Goal: Task Accomplishment & Management: Use online tool/utility

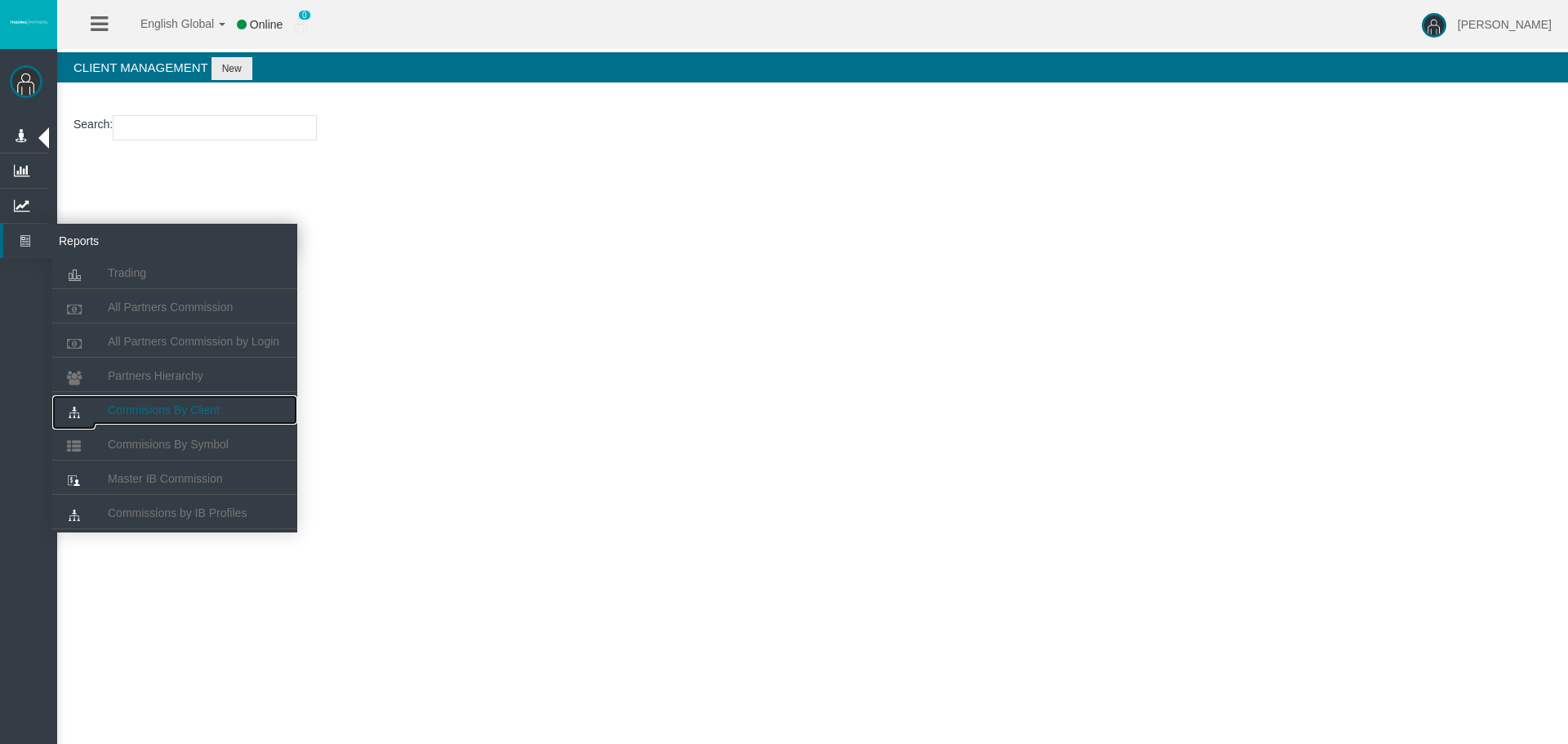
click at [157, 416] on link "Commisions By Client" at bounding box center [175, 409] width 245 height 29
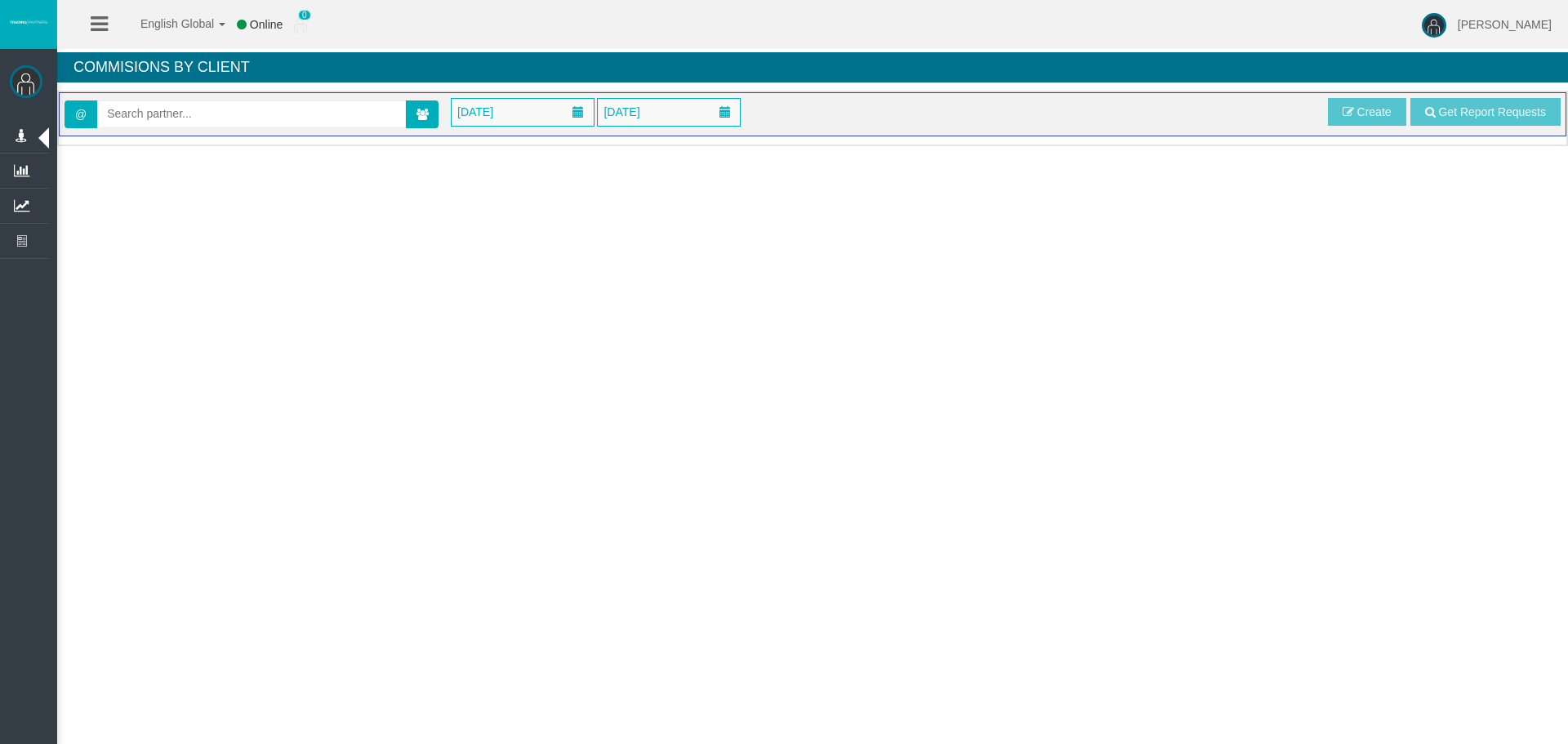
drag, startPoint x: 197, startPoint y: 135, endPoint x: 196, endPoint y: 126, distance: 9.1
click at [197, 135] on div "@ [DATE] [DATE] Get Report Requests Create" at bounding box center [812, 115] width 1507 height 44
click at [196, 126] on input "text" at bounding box center [251, 114] width 307 height 26
click at [196, 123] on input "text" at bounding box center [251, 114] width 307 height 26
paste input "IB3t4g5"
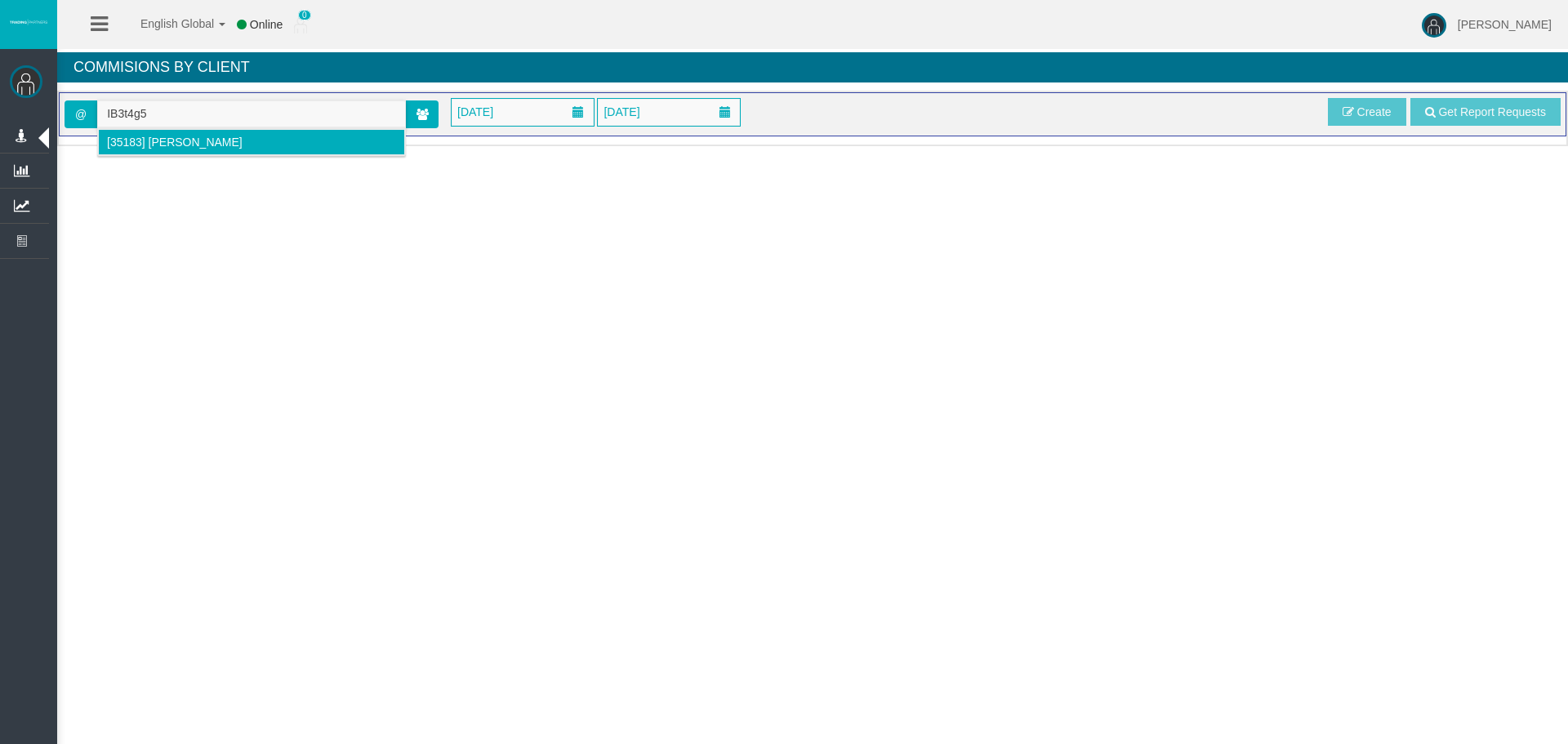
drag, startPoint x: 137, startPoint y: 136, endPoint x: 421, endPoint y: 109, distance: 285.3
click at [137, 137] on span "[35183] [PERSON_NAME]" at bounding box center [175, 142] width 136 height 13
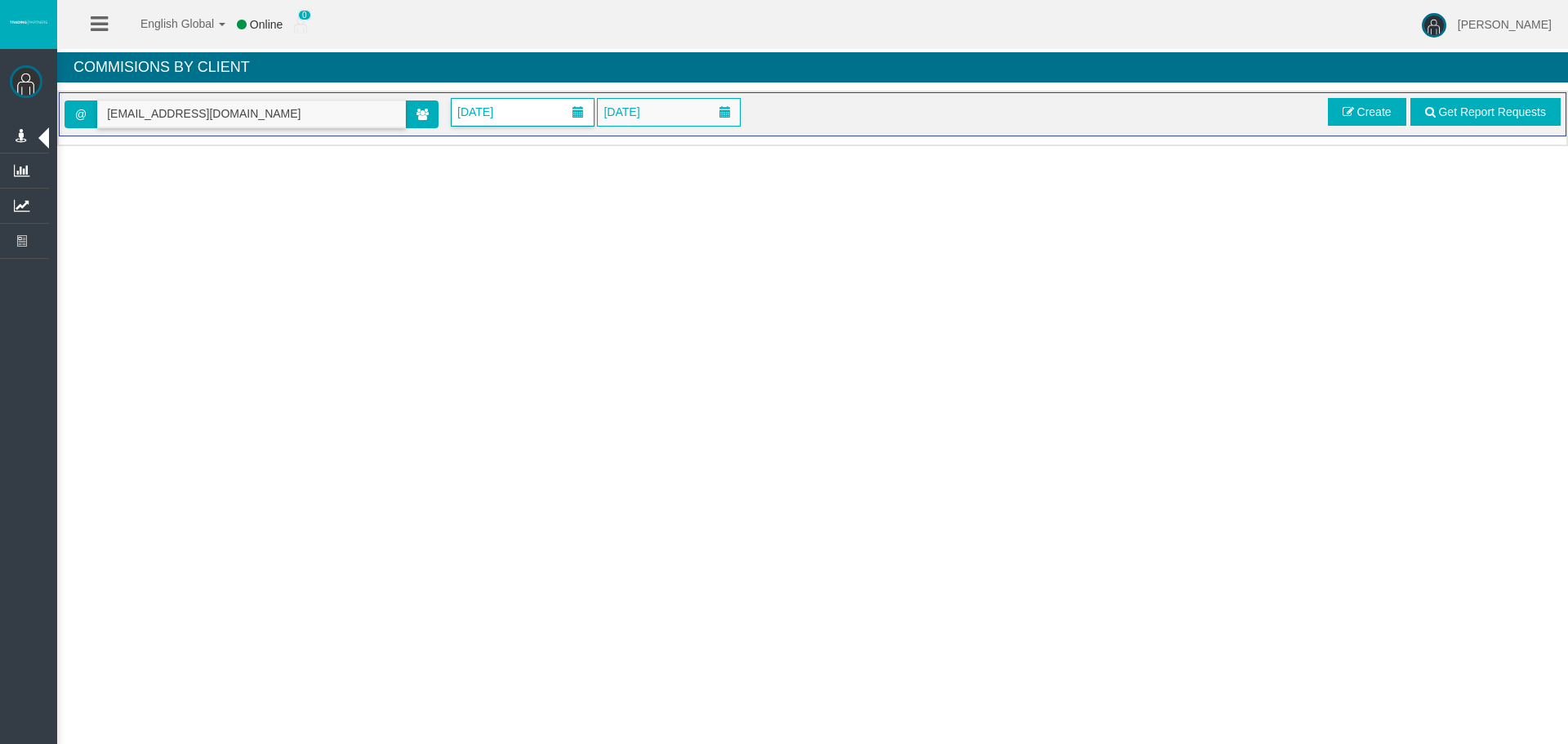
type input "[EMAIL_ADDRESS][DOMAIN_NAME]"
click at [498, 115] on span "[DATE]" at bounding box center [475, 112] width 46 height 23
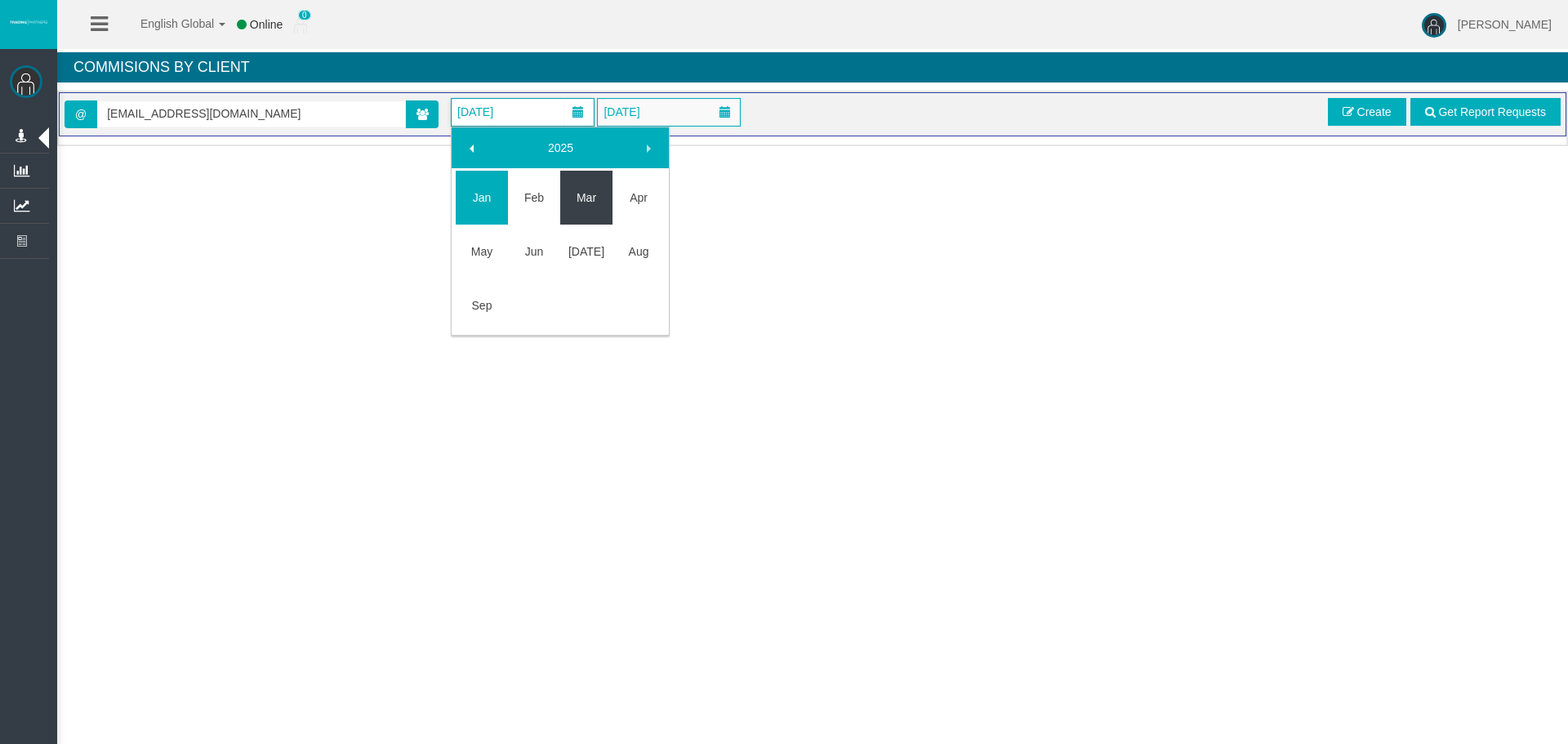
click at [558, 193] on link "Feb" at bounding box center [534, 197] width 52 height 29
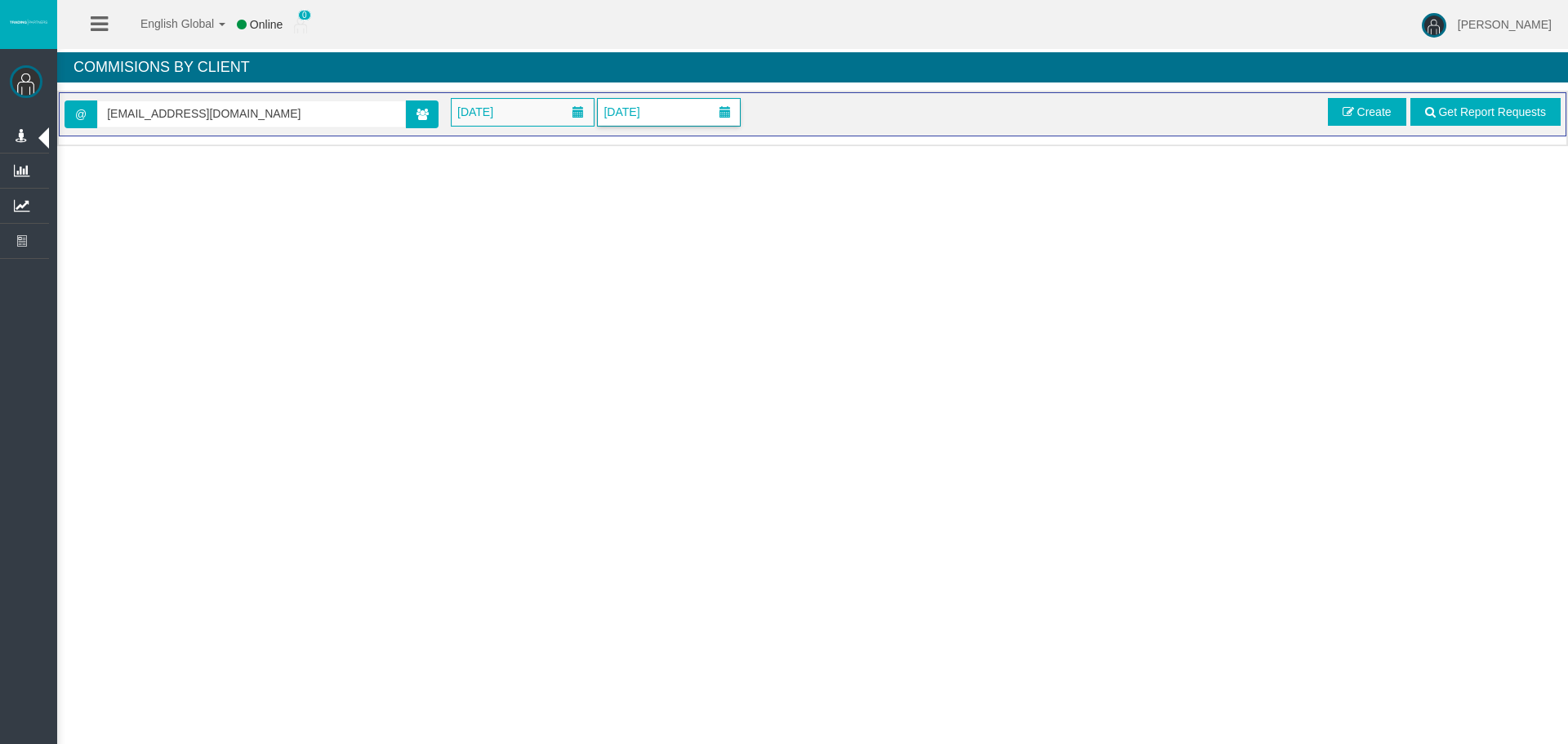
click at [708, 120] on span "[DATE]" at bounding box center [668, 112] width 142 height 27
click at [1379, 110] on span "Create" at bounding box center [1374, 111] width 34 height 13
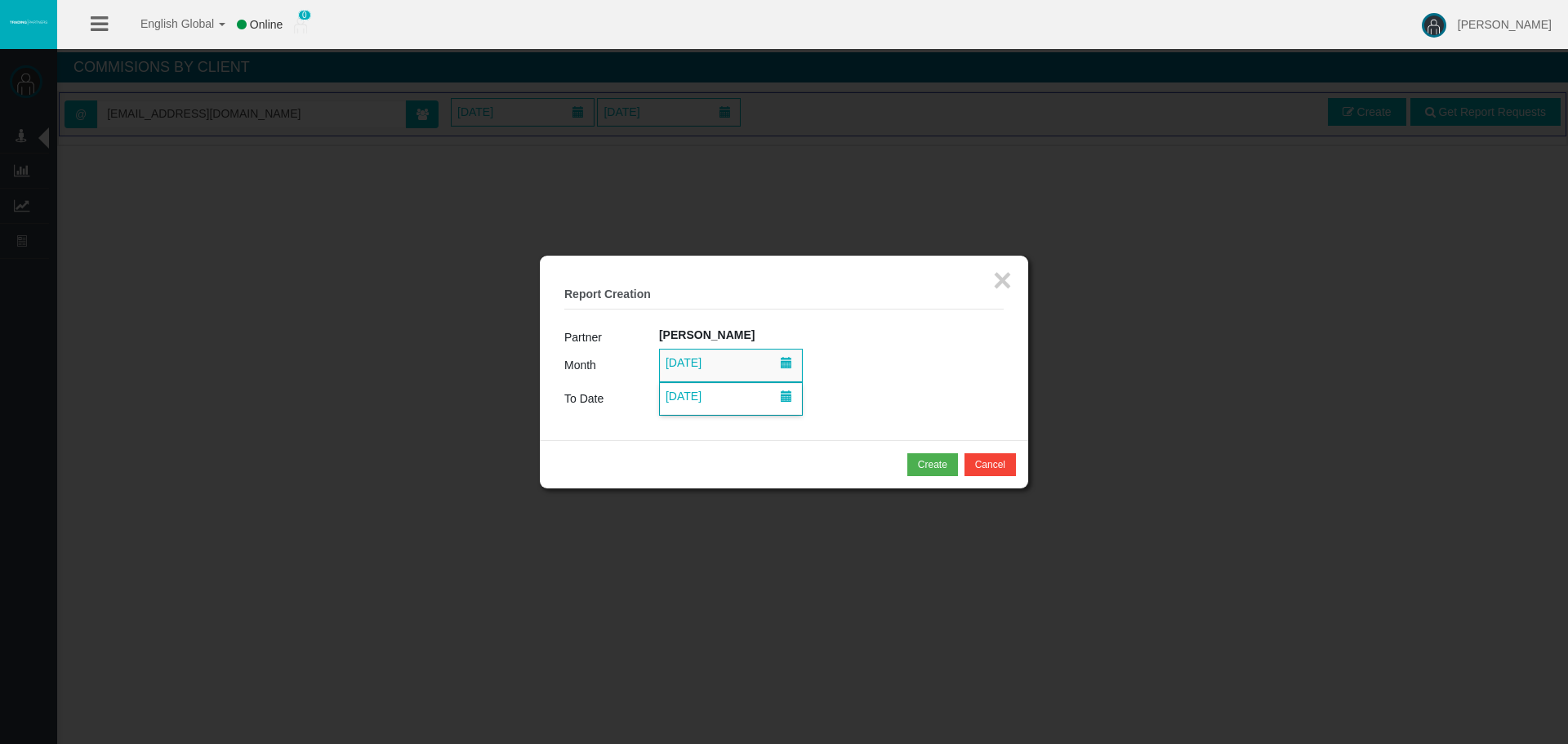
click at [709, 383] on span "[DATE]" at bounding box center [730, 398] width 142 height 32
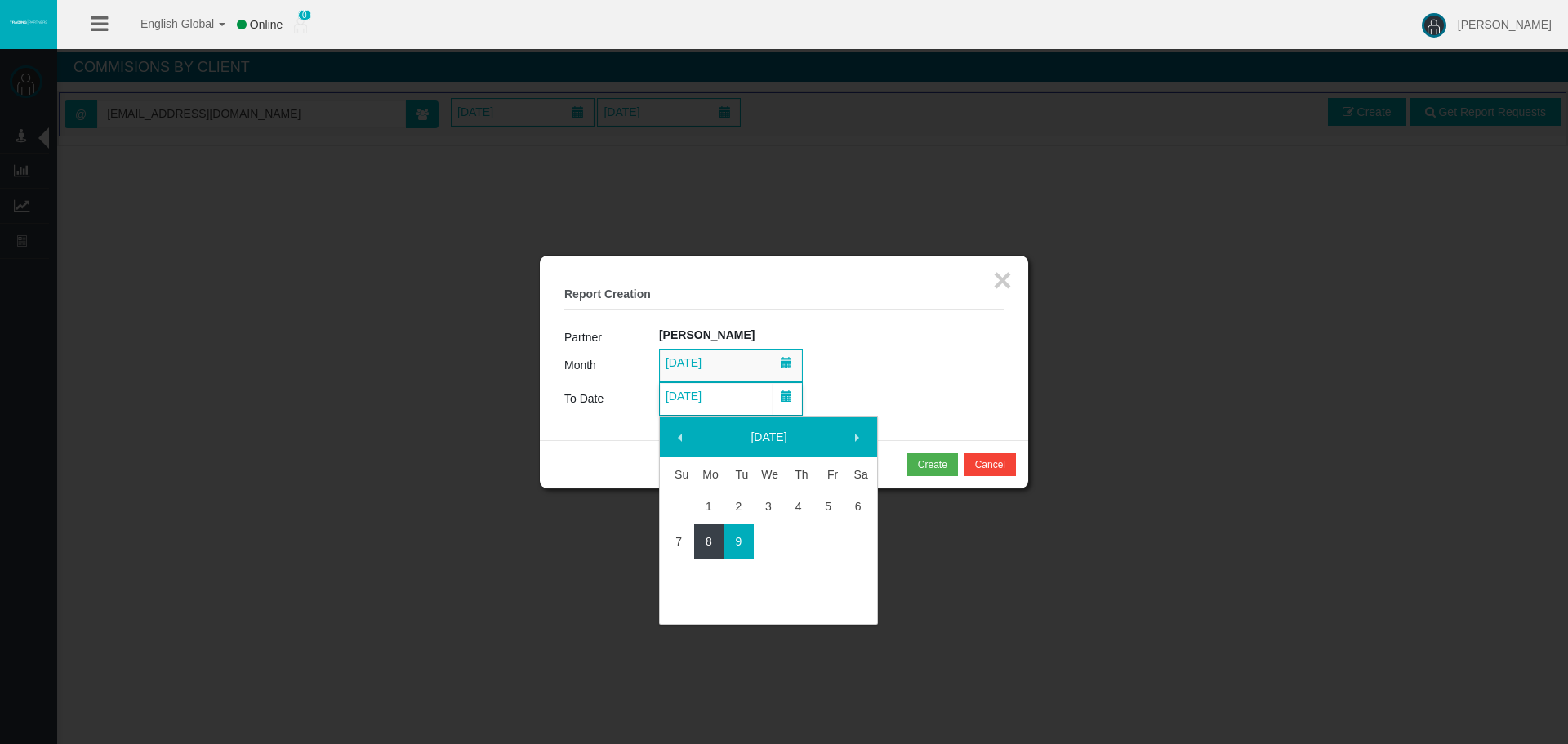
click at [718, 540] on link "8" at bounding box center [709, 540] width 30 height 29
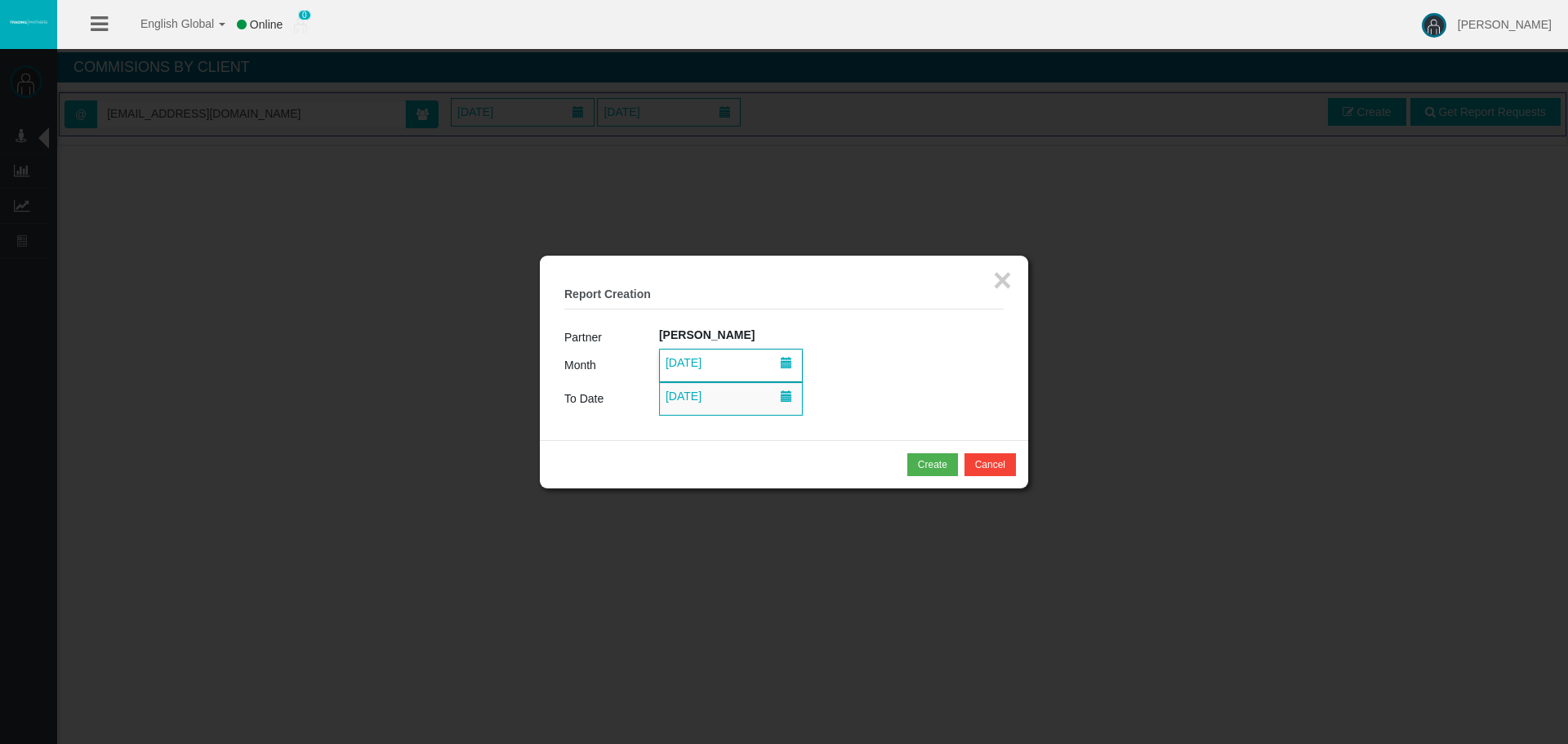
click at [739, 357] on span "[DATE]" at bounding box center [730, 365] width 142 height 32
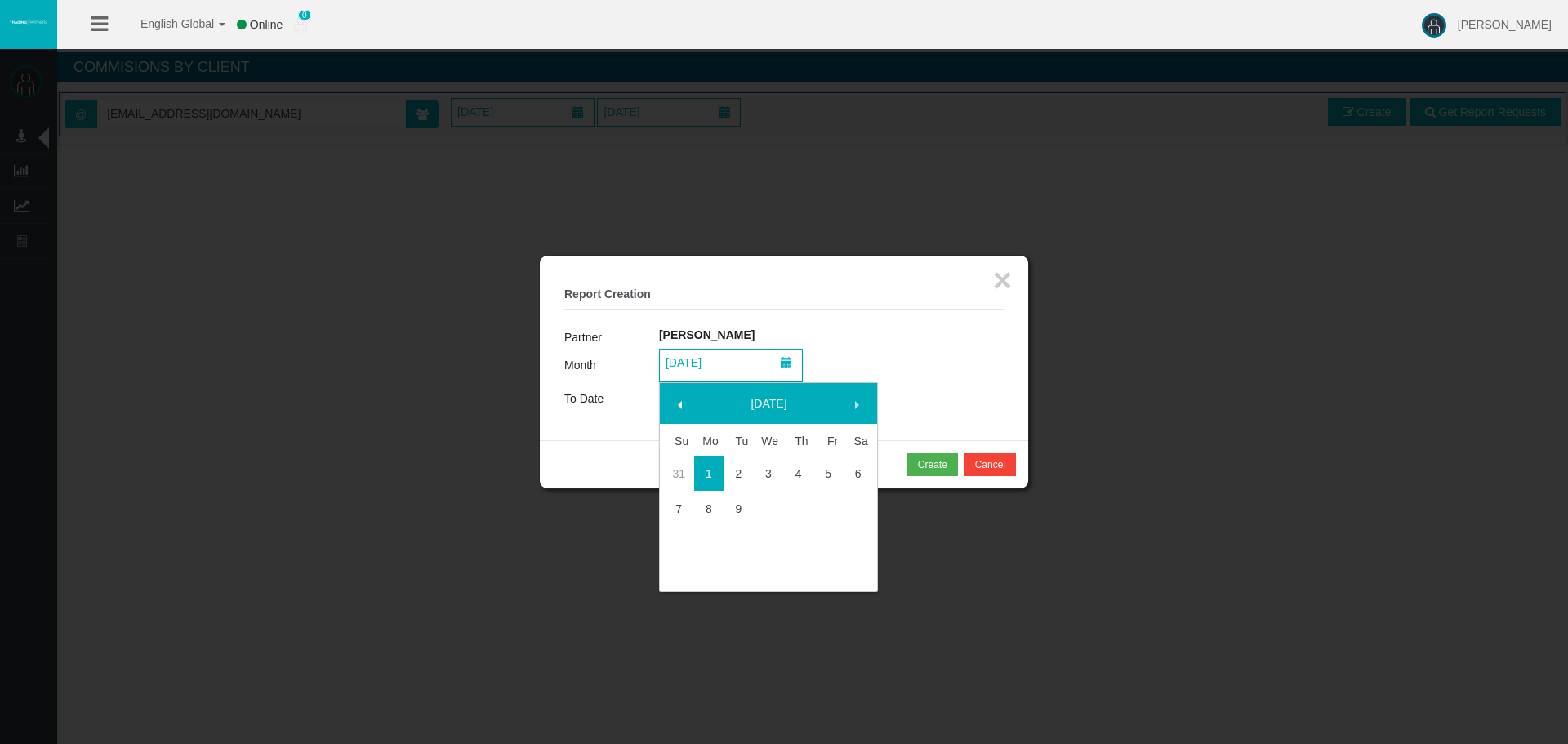
click at [681, 402] on span at bounding box center [680, 405] width 13 height 13
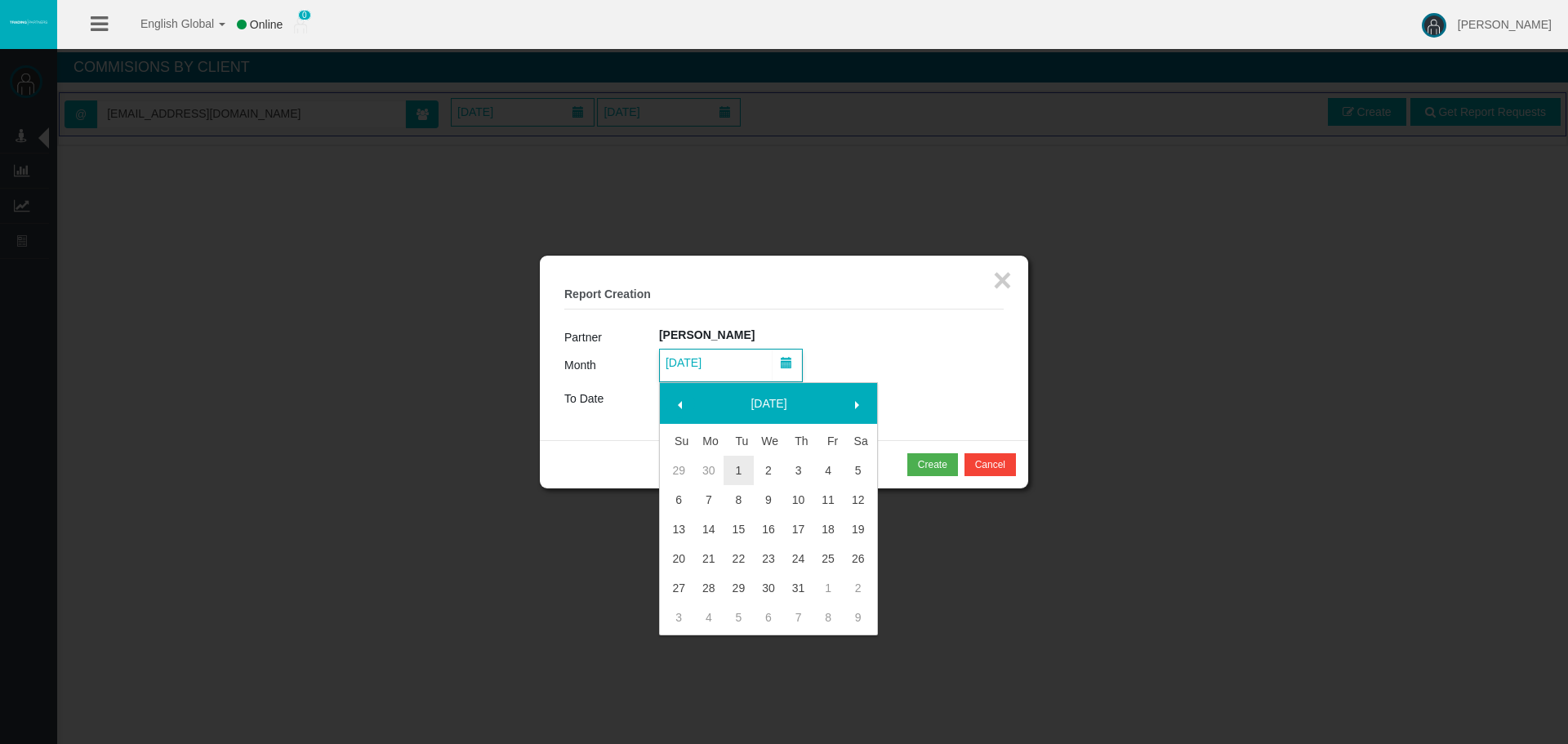
click at [681, 402] on span at bounding box center [680, 405] width 13 height 13
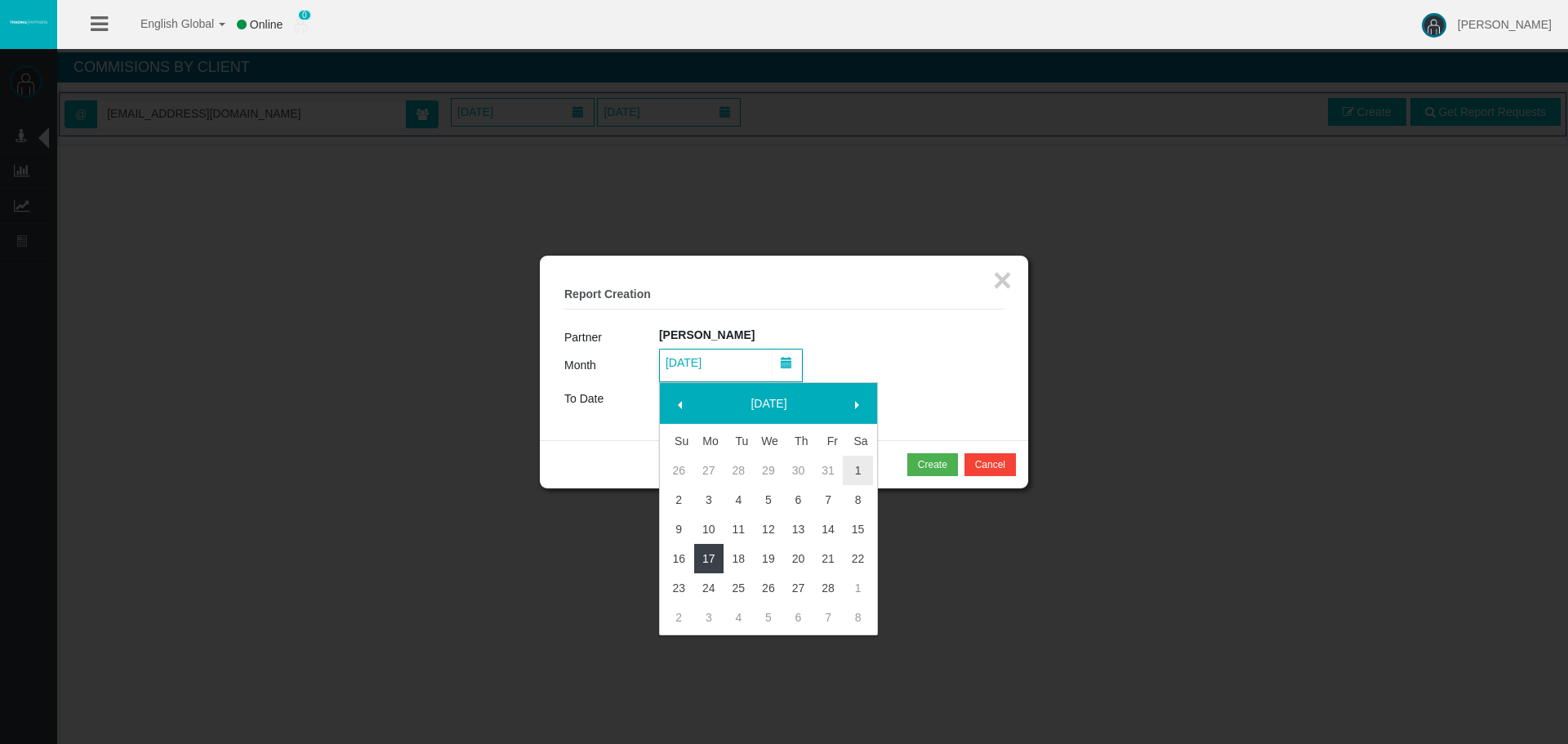
click at [712, 554] on link "17" at bounding box center [709, 558] width 30 height 29
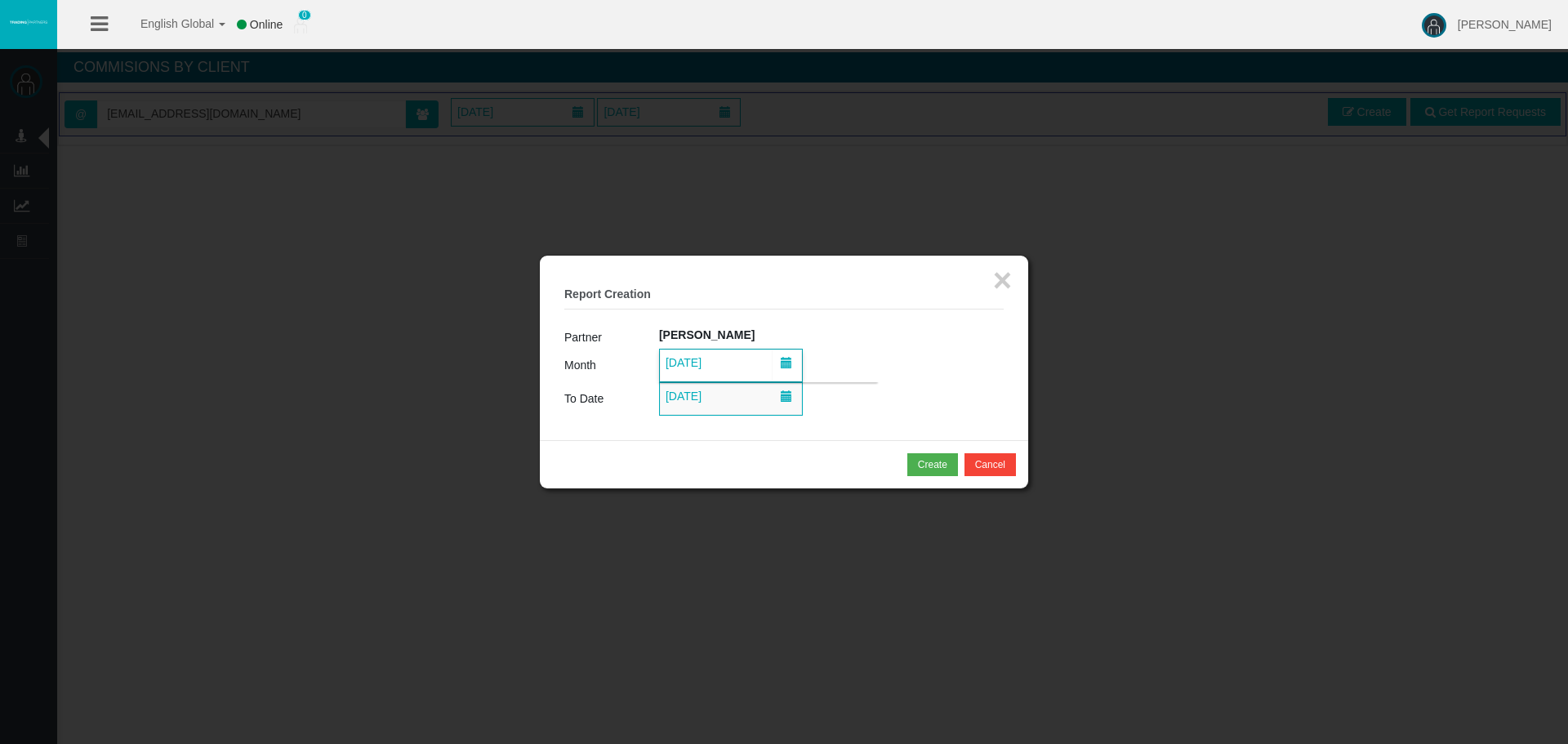
click at [886, 389] on td "[DATE]" at bounding box center [831, 398] width 345 height 33
drag, startPoint x: 934, startPoint y: 481, endPoint x: 933, endPoint y: 468, distance: 13.0
click at [934, 480] on div "Create Cancel" at bounding box center [784, 464] width 489 height 48
click at [933, 468] on div "Create" at bounding box center [932, 465] width 29 height 15
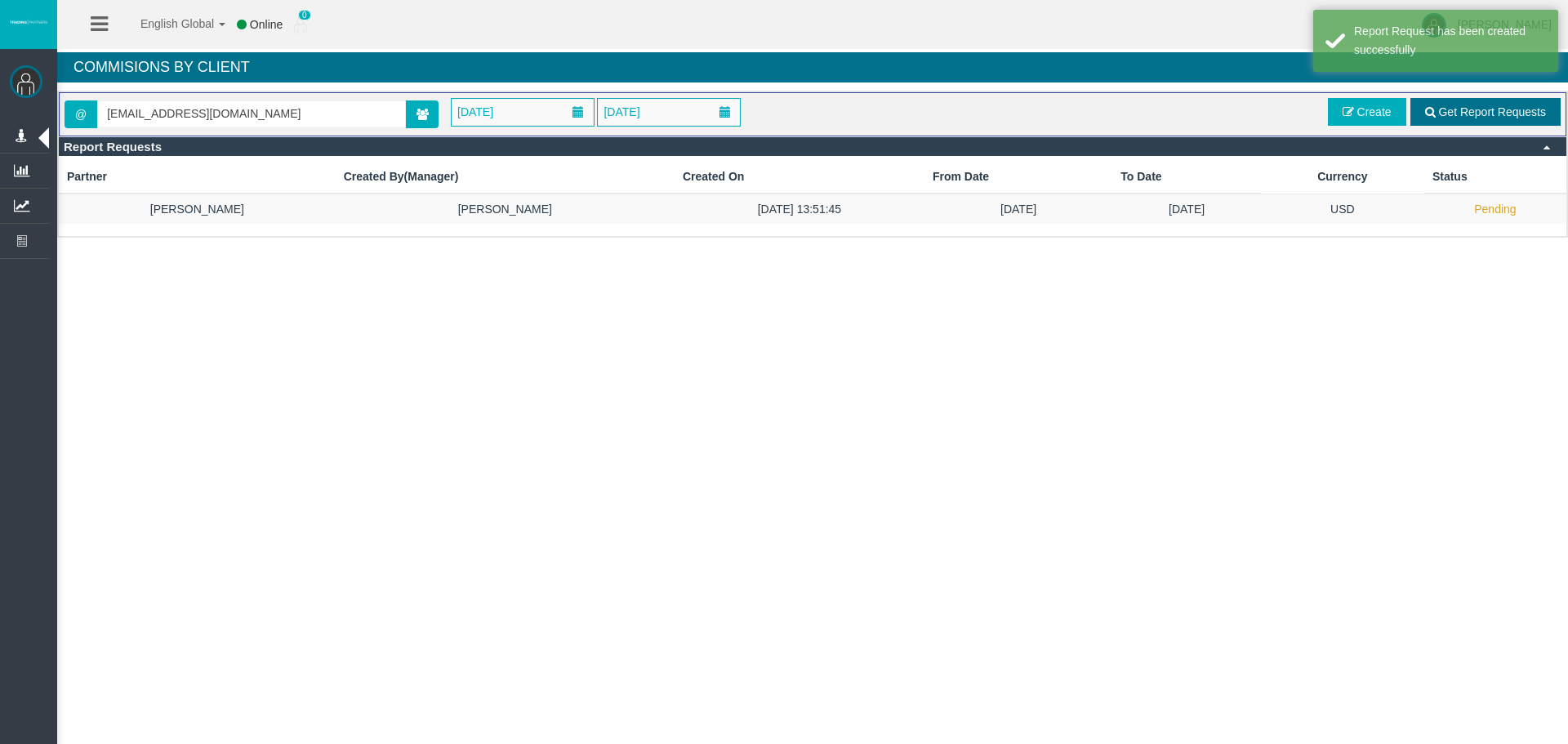
click at [1463, 108] on span "Get Report Requests" at bounding box center [1492, 111] width 108 height 13
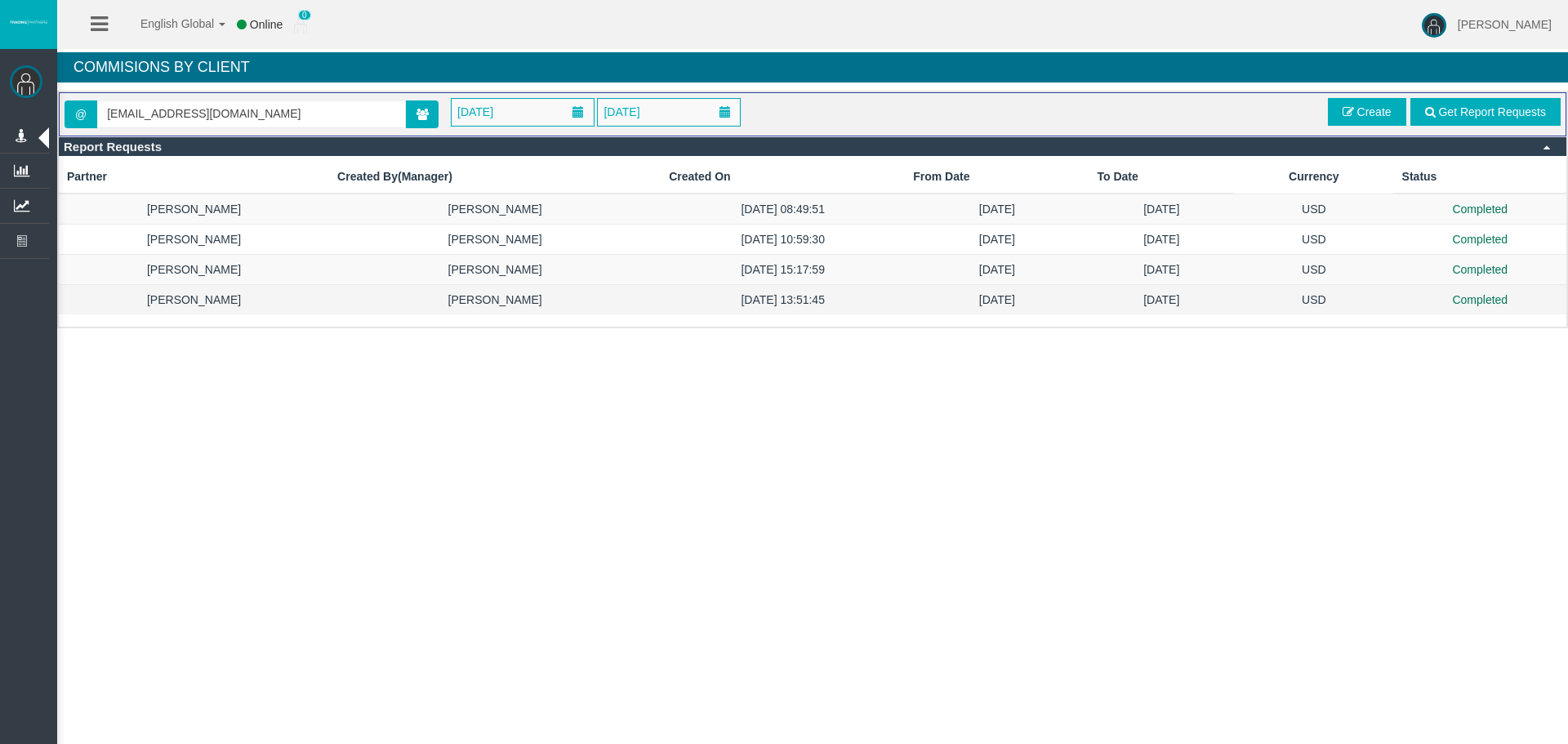
click at [1141, 299] on td "[DATE]" at bounding box center [1161, 300] width 146 height 30
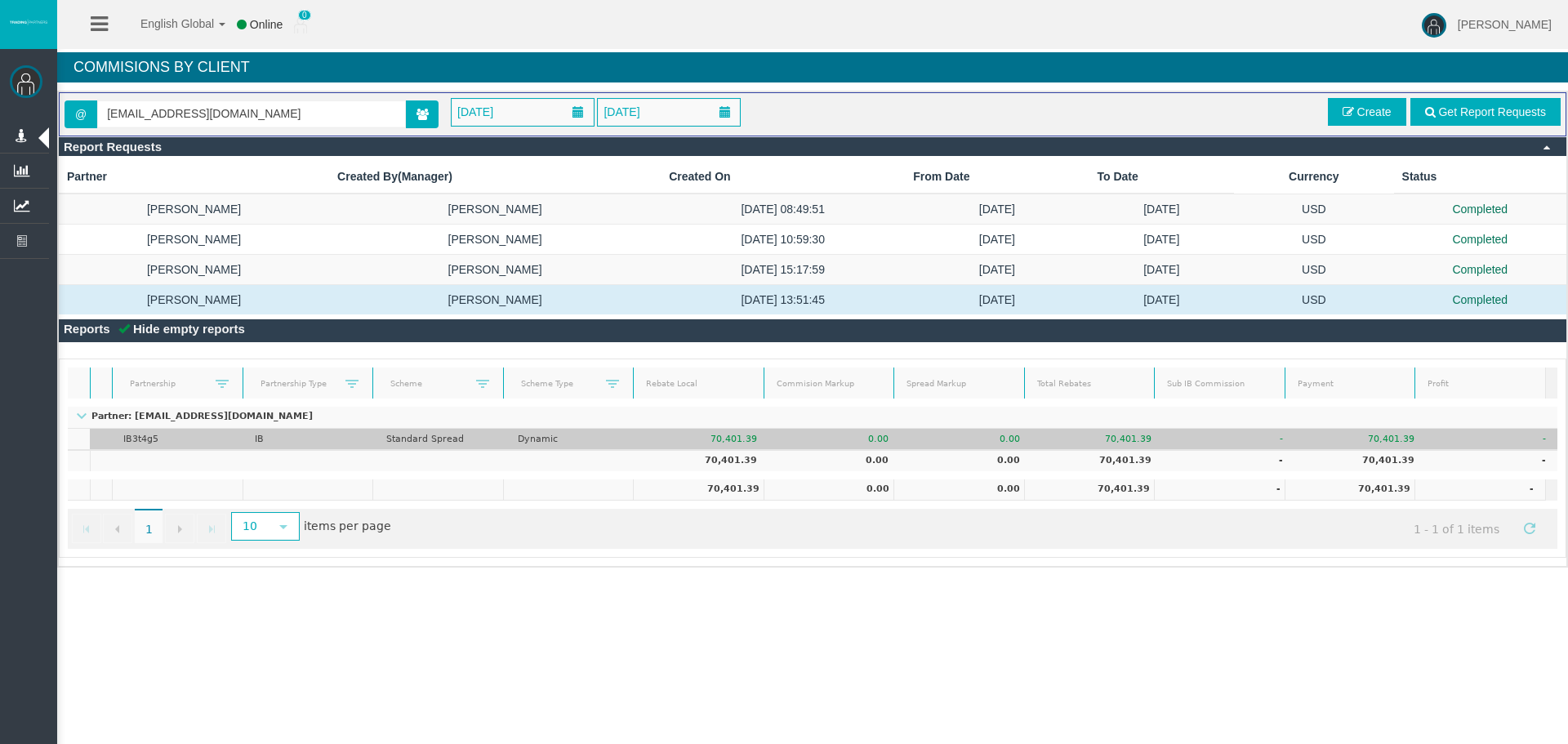
click at [1134, 442] on td "70,401.39" at bounding box center [1096, 439] width 131 height 21
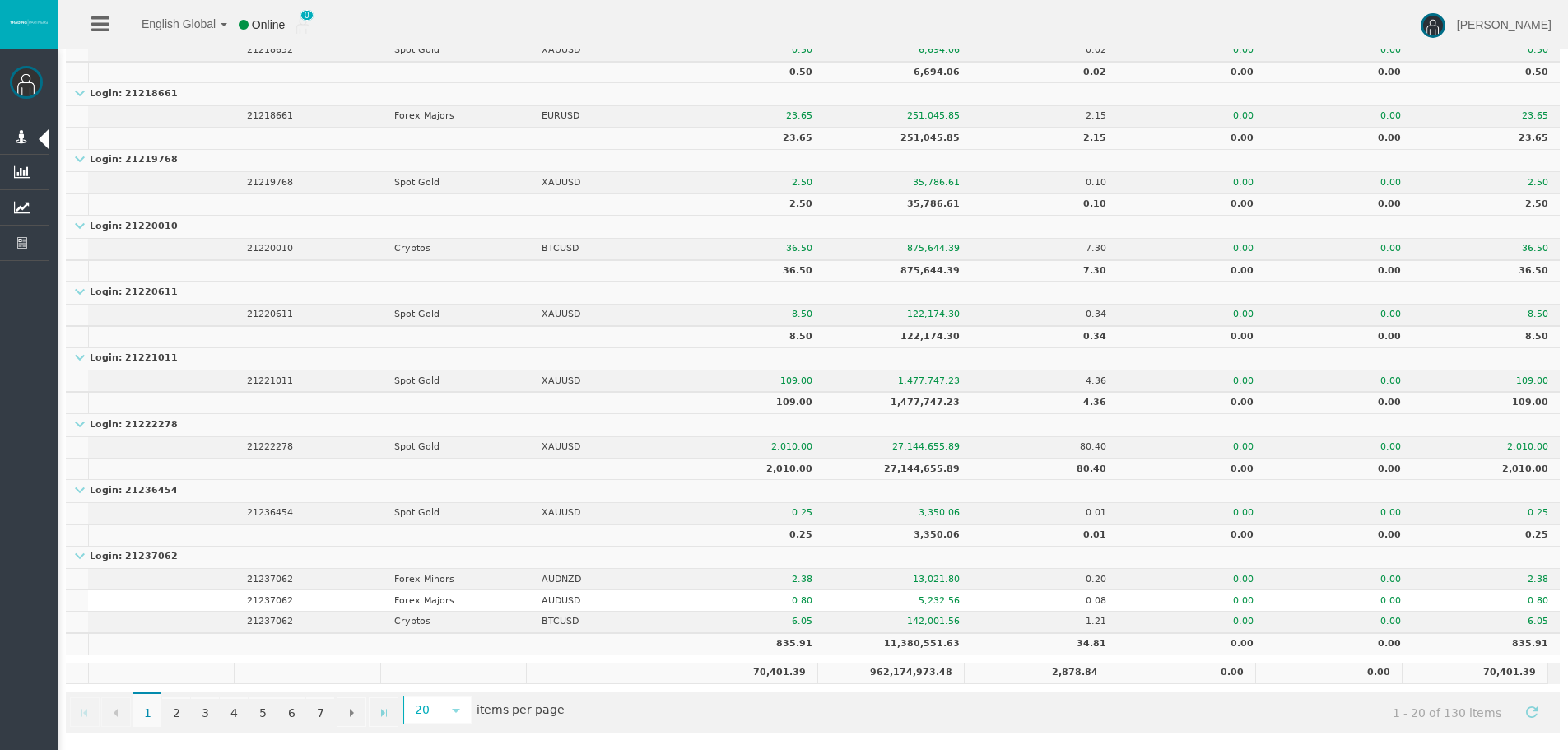
drag, startPoint x: 1223, startPoint y: 322, endPoint x: 1156, endPoint y: 740, distance: 423.3
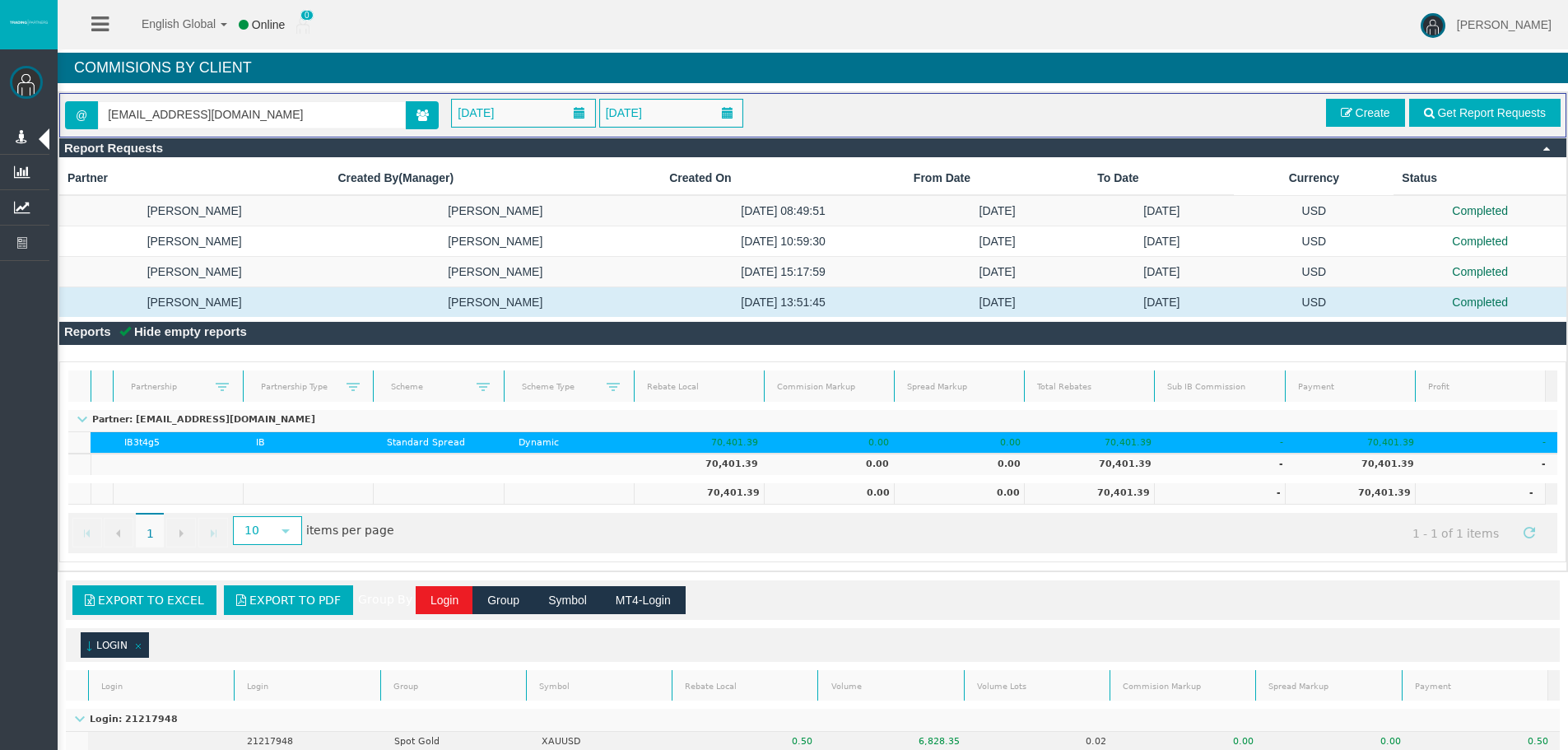
scroll to position [2, 0]
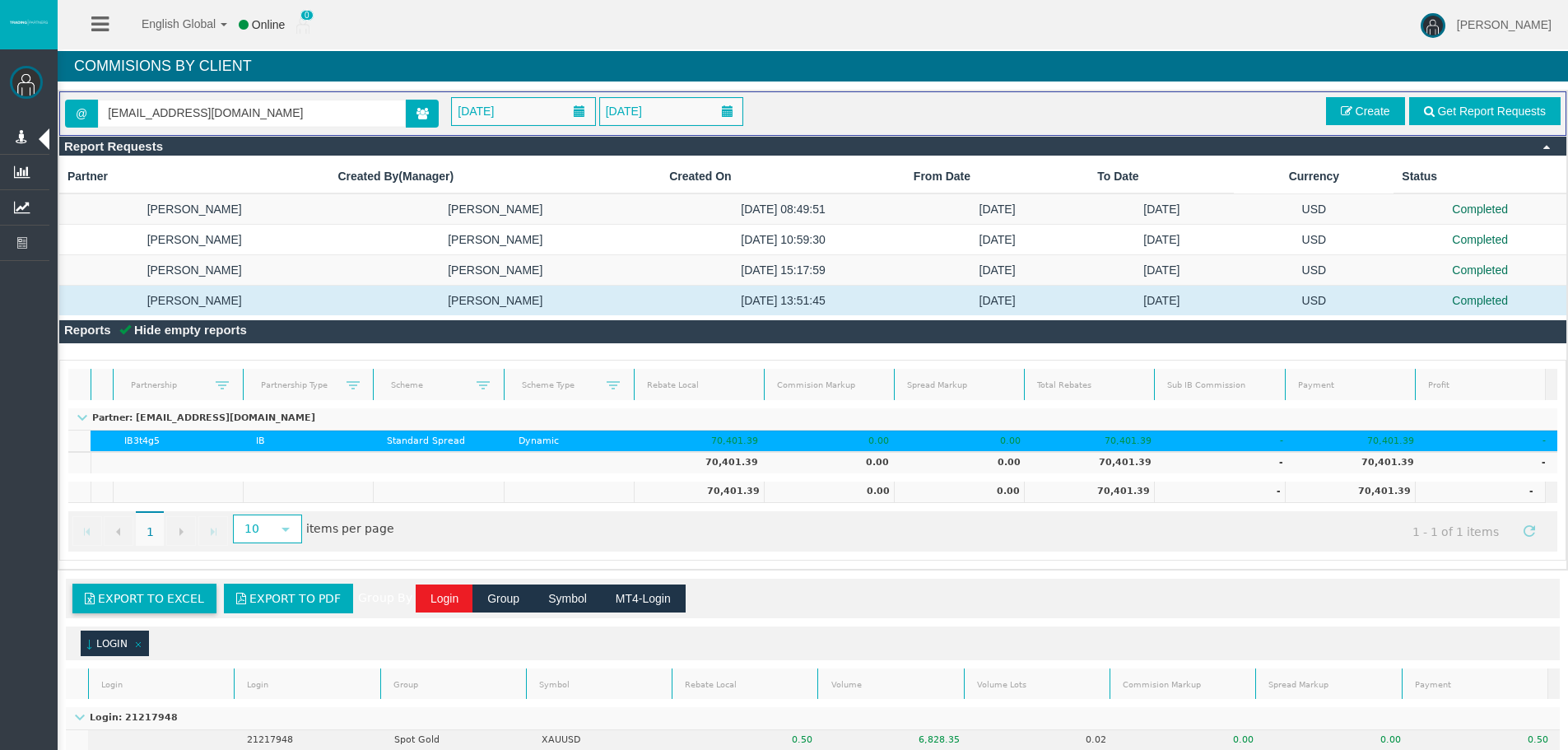
click at [116, 605] on span "Export to Excel" at bounding box center [150, 598] width 106 height 13
